Goal: Task Accomplishment & Management: Manage account settings

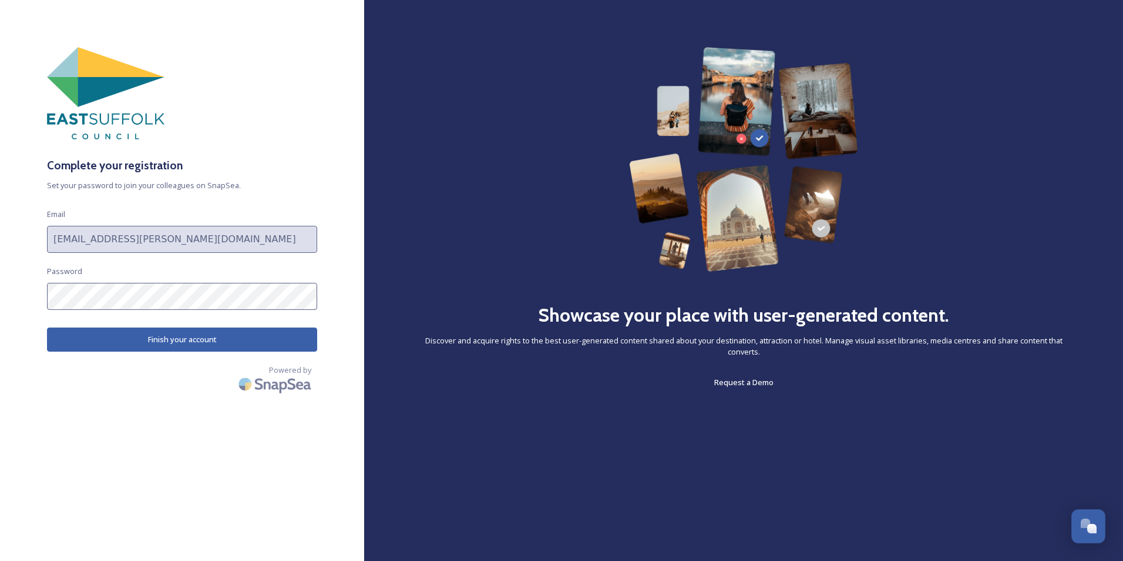
click at [194, 339] on button "Finish your account" at bounding box center [182, 339] width 270 height 24
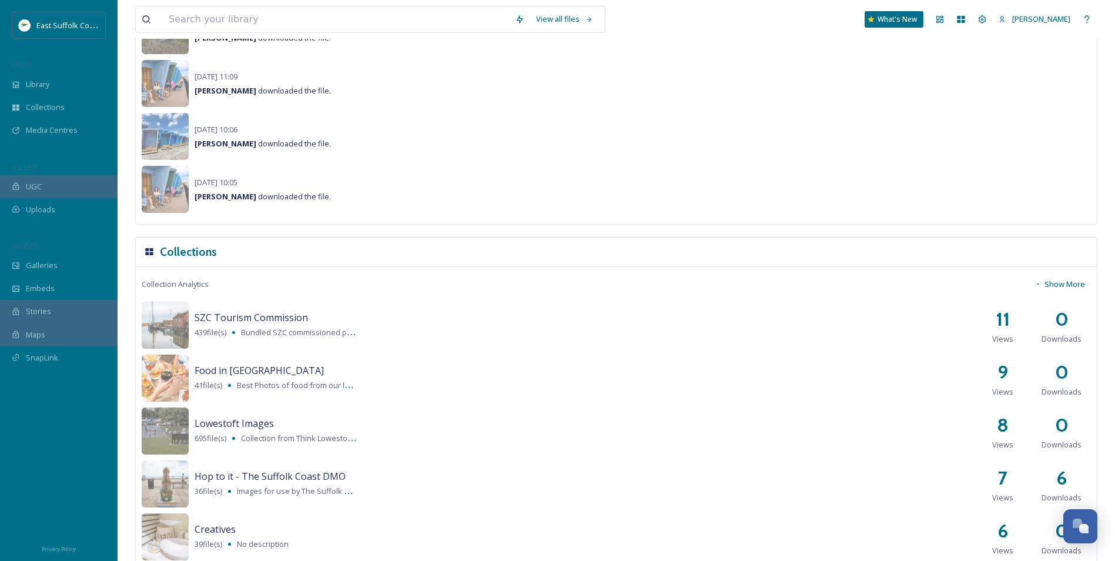
scroll to position [999, 0]
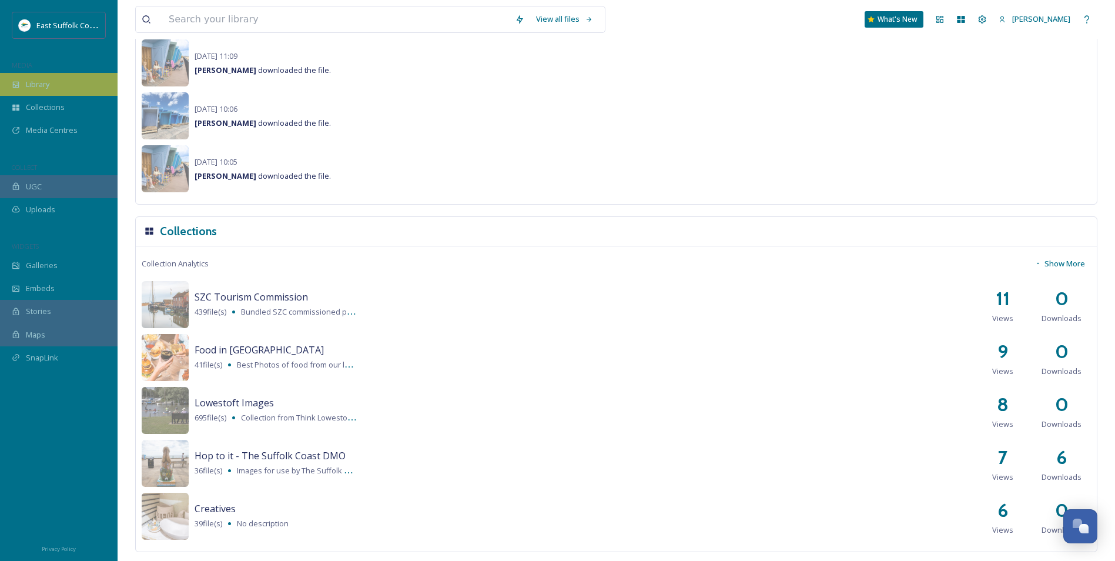
click at [43, 82] on span "Library" at bounding box center [38, 84] width 24 height 11
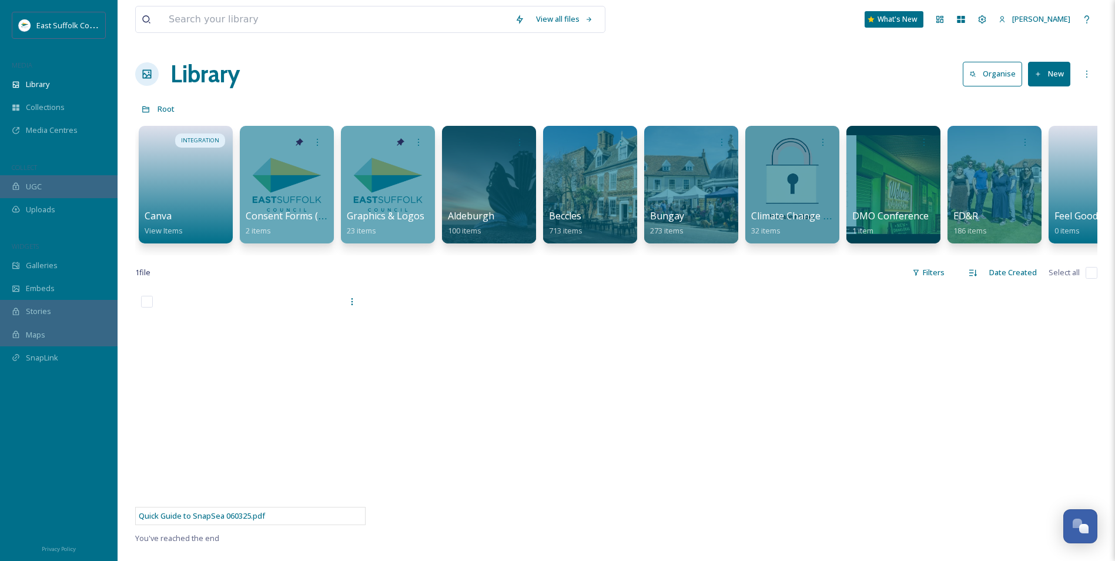
click at [1028, 6] on div "View all files What's New [PERSON_NAME]" at bounding box center [616, 19] width 962 height 39
click at [1029, 14] on span "[PERSON_NAME]" at bounding box center [1041, 19] width 58 height 11
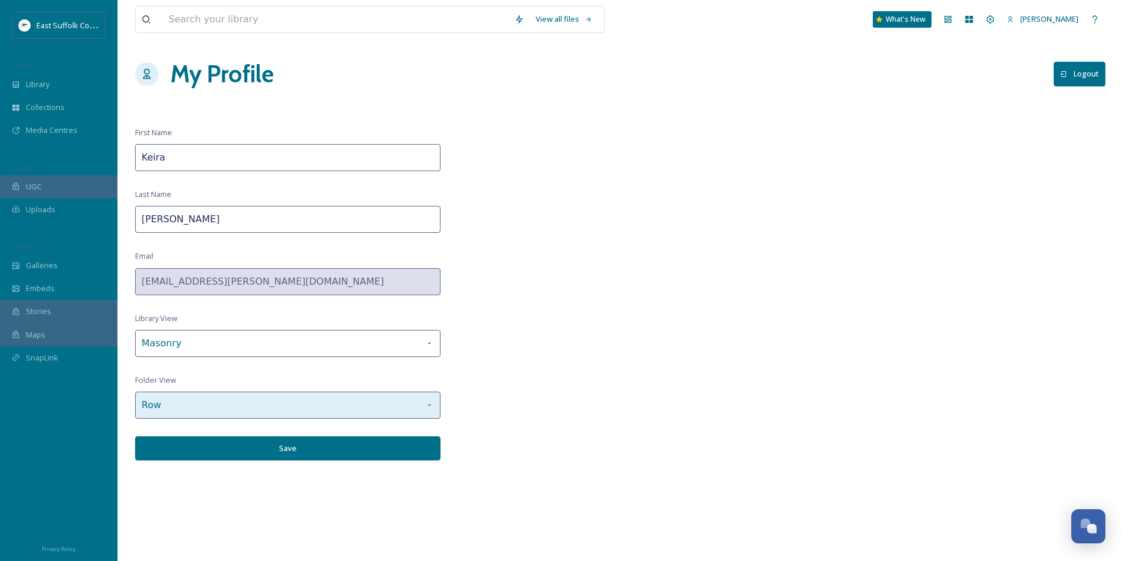
click at [378, 416] on div "Row" at bounding box center [288, 404] width 306 height 27
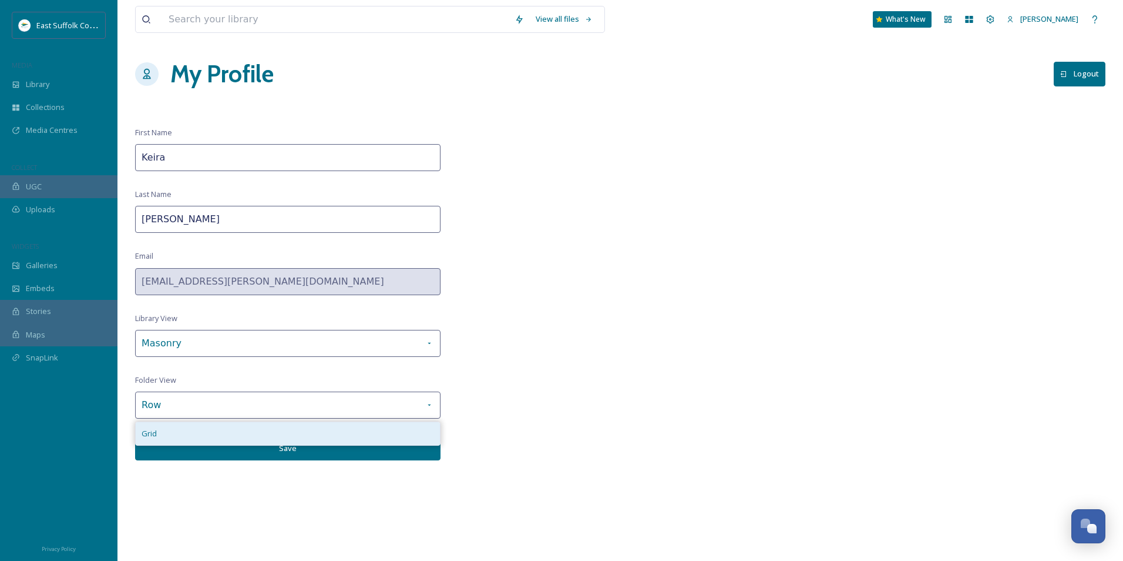
click at [371, 437] on div "Grid" at bounding box center [288, 433] width 304 height 23
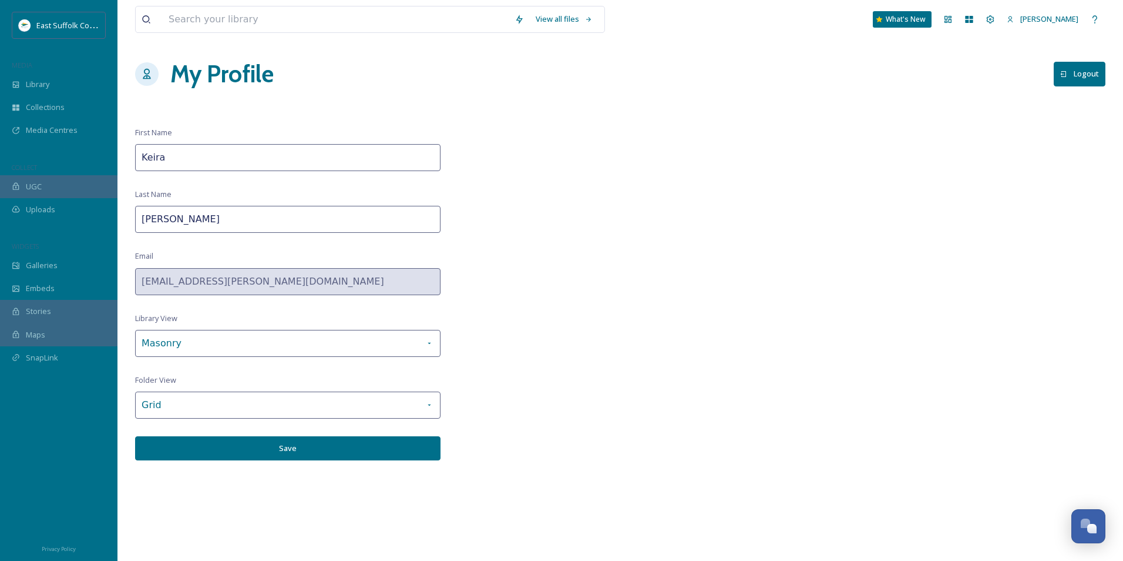
click at [355, 447] on button "Save" at bounding box center [288, 448] width 306 height 24
click at [39, 86] on span "Library" at bounding box center [38, 84] width 24 height 11
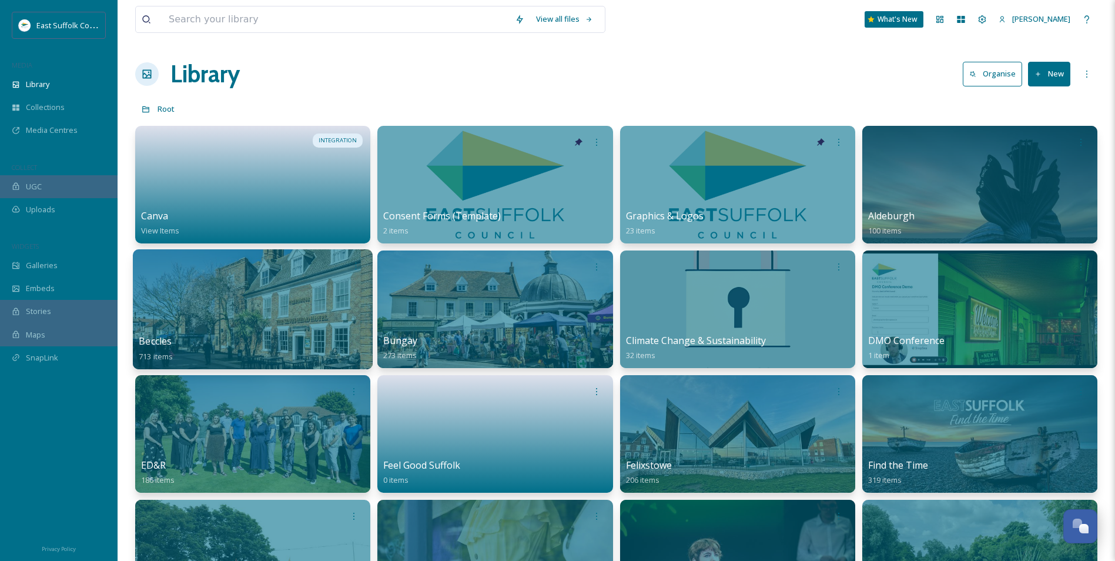
click at [274, 326] on div at bounding box center [253, 309] width 240 height 120
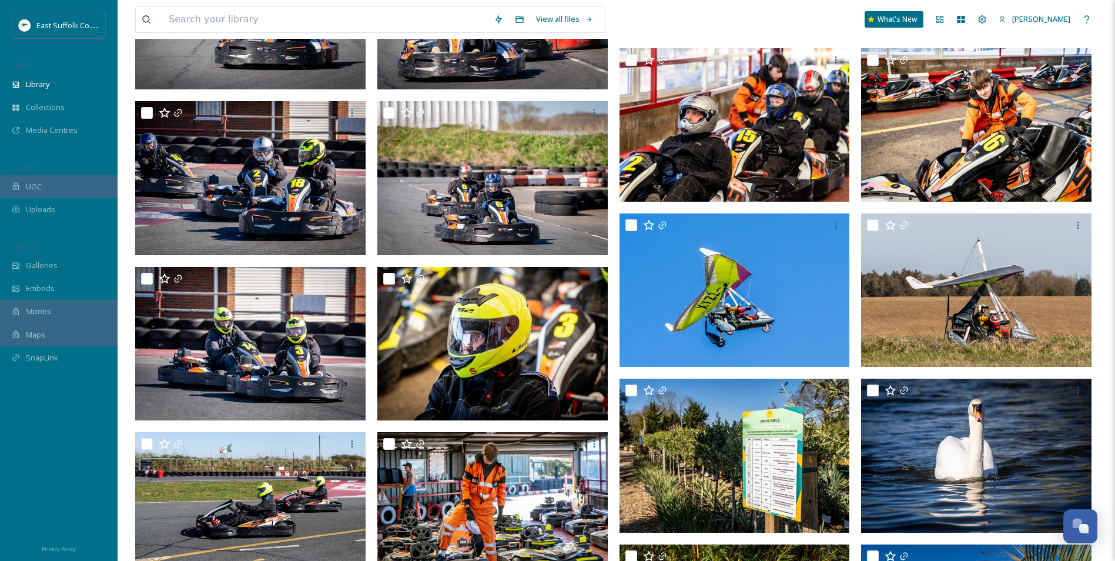
scroll to position [11869, 0]
